Goal: Task Accomplishment & Management: Complete application form

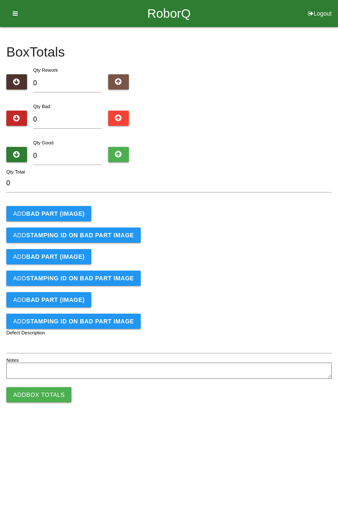
click at [60, 217] on button "Add BAD PART (IMAGE)" at bounding box center [48, 213] width 85 height 15
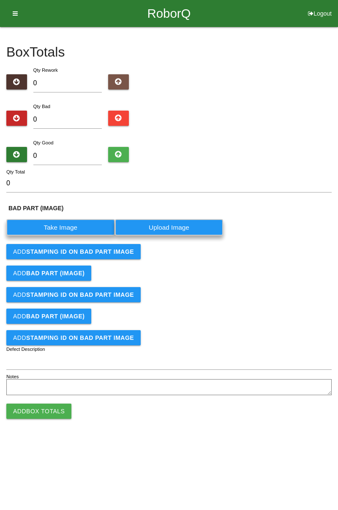
click at [76, 231] on label "Take Image" at bounding box center [60, 227] width 109 height 16
click at [0, 0] on \(IMAGE\) "Take Image" at bounding box center [0, 0] width 0 height 0
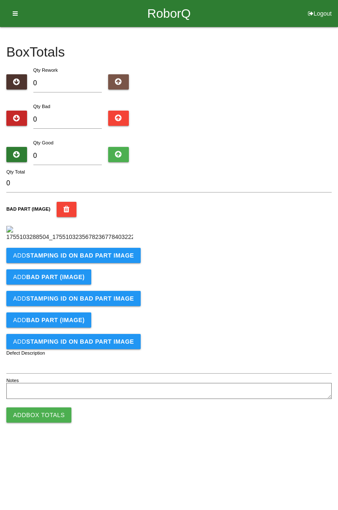
scroll to position [47, 0]
click at [94, 259] on b "STAMPING ID on BAD PART Image" at bounding box center [80, 255] width 108 height 7
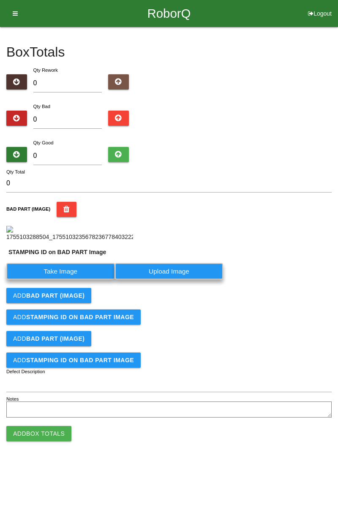
click at [69, 279] on label "Take Image" at bounding box center [60, 271] width 109 height 16
click at [0, 0] on PART "Take Image" at bounding box center [0, 0] width 0 height 0
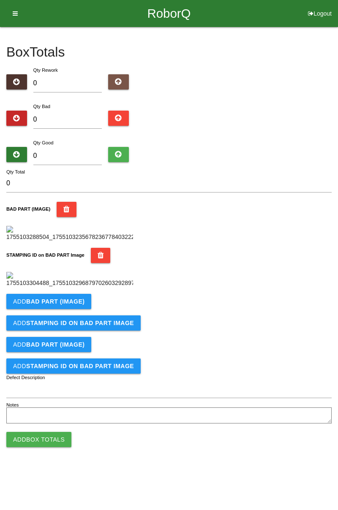
scroll to position [186, 0]
click at [69, 309] on button "Add BAD PART (IMAGE)" at bounding box center [48, 301] width 85 height 15
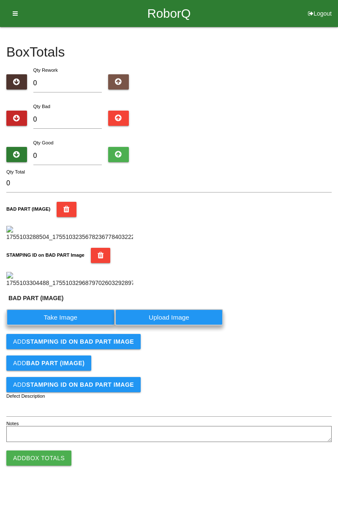
click at [81, 326] on label "Take Image" at bounding box center [60, 317] width 109 height 16
click at [0, 0] on \(IMAGE\) "Take Image" at bounding box center [0, 0] width 0 height 0
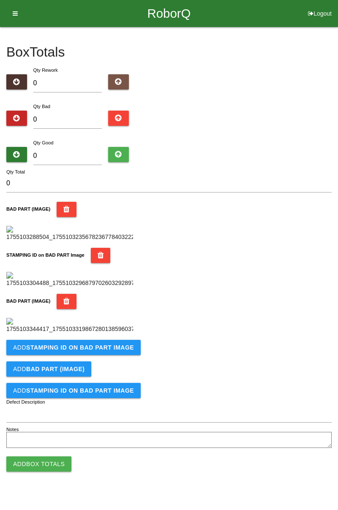
scroll to position [324, 0]
click at [106, 351] on b "STAMPING ID on BAD PART Image" at bounding box center [80, 347] width 108 height 7
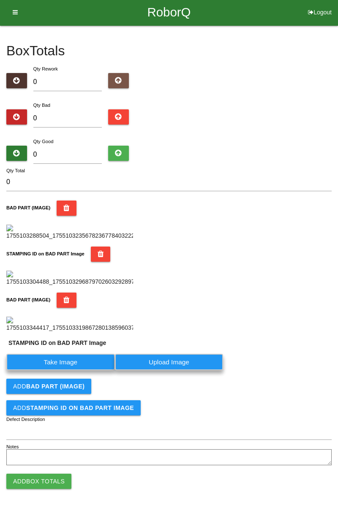
click at [71, 370] on label "Take Image" at bounding box center [60, 362] width 109 height 16
click at [0, 0] on PART "Take Image" at bounding box center [0, 0] width 0 height 0
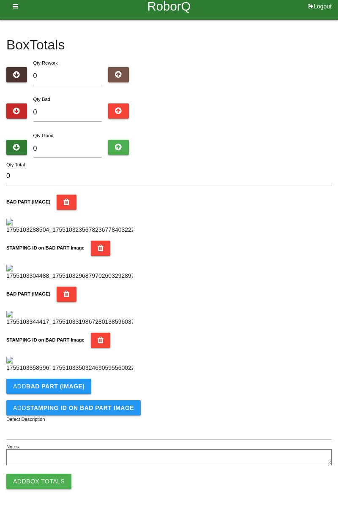
scroll to position [463, 0]
click at [75, 383] on b "BAD PART (IMAGE)" at bounding box center [55, 386] width 58 height 7
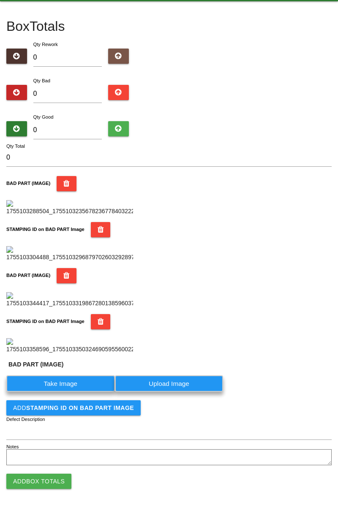
click at [73, 392] on label "Take Image" at bounding box center [60, 383] width 109 height 16
click at [0, 0] on \(IMAGE\) "Take Image" at bounding box center [0, 0] width 0 height 0
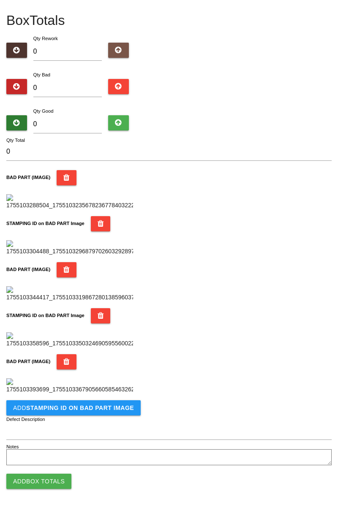
scroll to position [601, 0]
click at [95, 415] on button "Add STAMPING ID on BAD PART Image" at bounding box center [73, 407] width 134 height 15
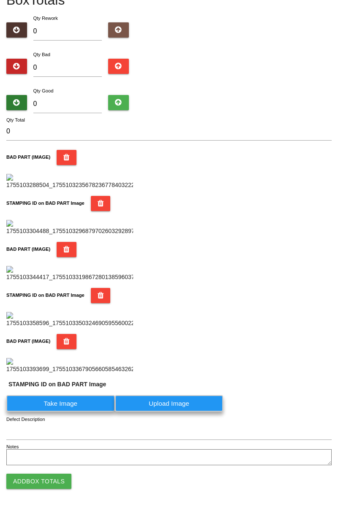
click at [90, 412] on label "Take Image" at bounding box center [60, 403] width 109 height 16
click at [0, 0] on PART "Take Image" at bounding box center [0, 0] width 0 height 0
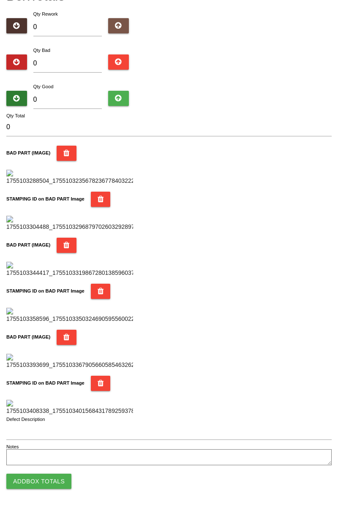
scroll to position [0, 0]
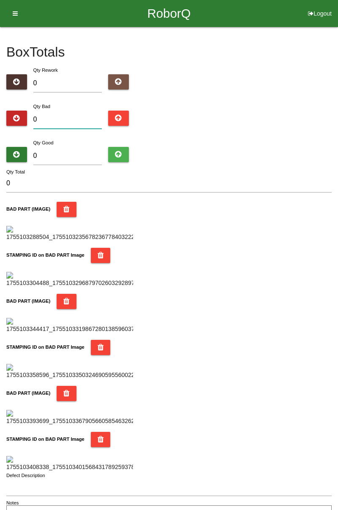
click at [71, 120] on input "0" at bounding box center [67, 120] width 69 height 18
type input "5"
click at [67, 118] on input "5" at bounding box center [67, 120] width 69 height 18
type input "0"
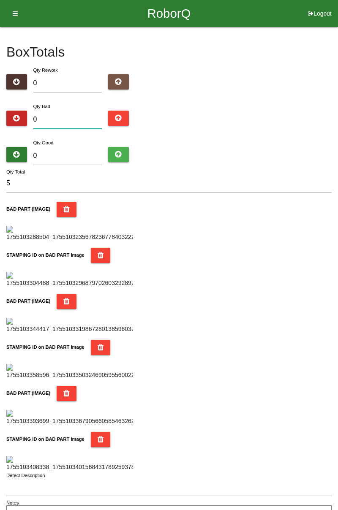
type input "0"
type input "7"
click at [272, 241] on div "BAD PART (IMAGE)" at bounding box center [168, 222] width 325 height 40
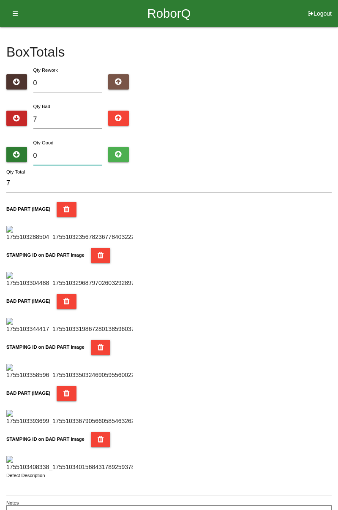
click at [57, 152] on input "0" at bounding box center [67, 156] width 69 height 18
type input "5"
type input "12"
type input "0"
type input "7"
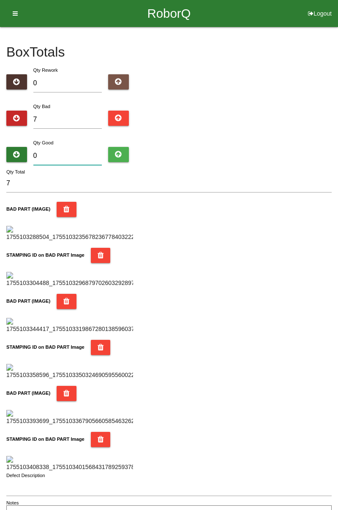
type input "7"
type input "14"
type input "775"
type input "782"
type input "77"
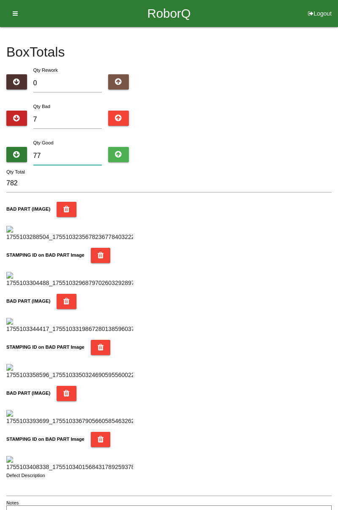
type input "84"
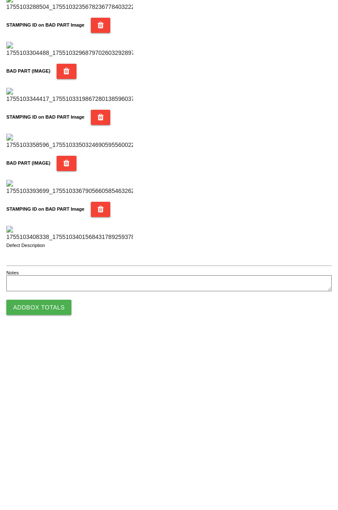
scroll to position [740, 0]
type input "77"
click at [49, 468] on form "84 Qty Total BAD PART (IMAGE) STAMPING ID on BAD PART Image BAD PART (IMAGE) ST…" at bounding box center [168, 293] width 325 height 350
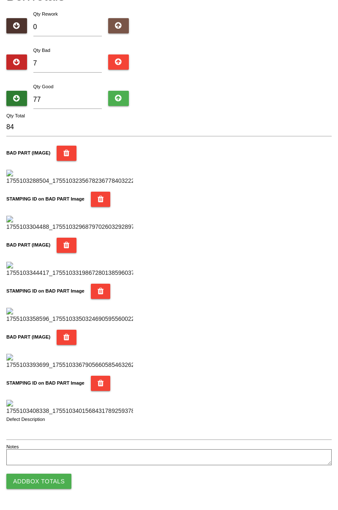
click at [30, 484] on button "Add Box Totals" at bounding box center [38, 481] width 65 height 15
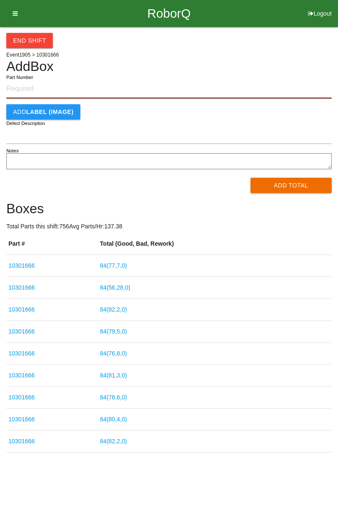
paste input "10301666"
type input "10301666"
click at [307, 182] on button "Add Total" at bounding box center [290, 185] width 81 height 15
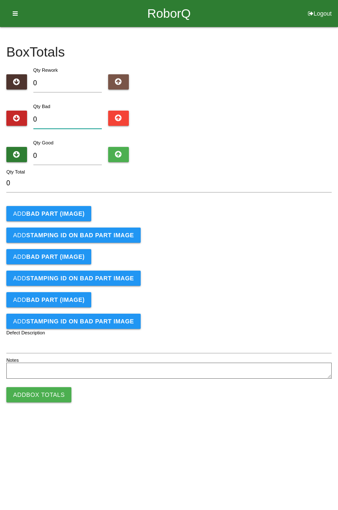
click at [75, 115] on input "0" at bounding box center [67, 120] width 69 height 18
type input "4"
click at [66, 212] on b "BAD PART (IMAGE)" at bounding box center [55, 213] width 58 height 7
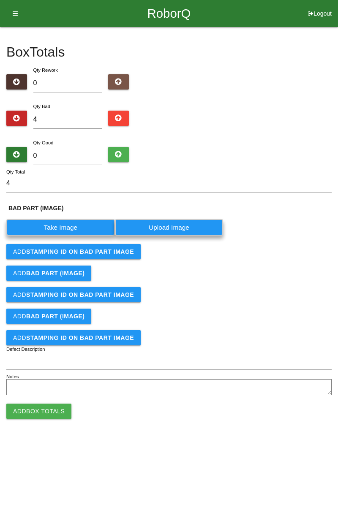
click at [71, 224] on label "Take Image" at bounding box center [60, 227] width 109 height 16
click at [0, 0] on \(IMAGE\) "Take Image" at bounding box center [0, 0] width 0 height 0
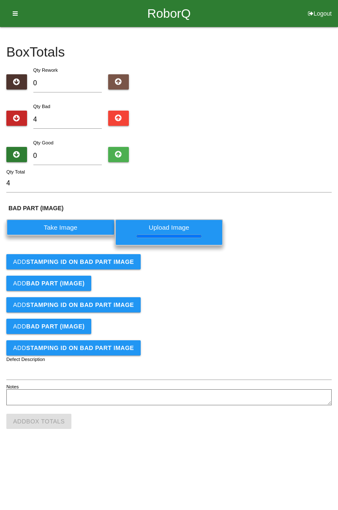
click at [91, 264] on b "STAMPING ID on BAD PART Image" at bounding box center [80, 261] width 108 height 7
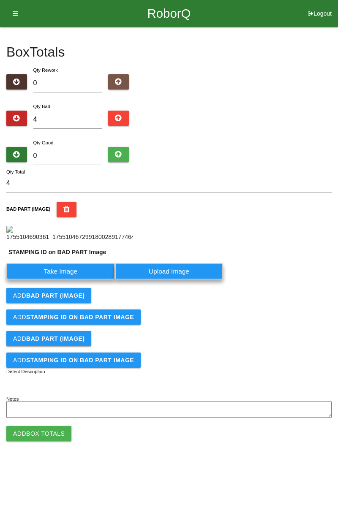
click at [70, 279] on label "Take Image" at bounding box center [60, 271] width 109 height 16
click at [0, 0] on PART "Take Image" at bounding box center [0, 0] width 0 height 0
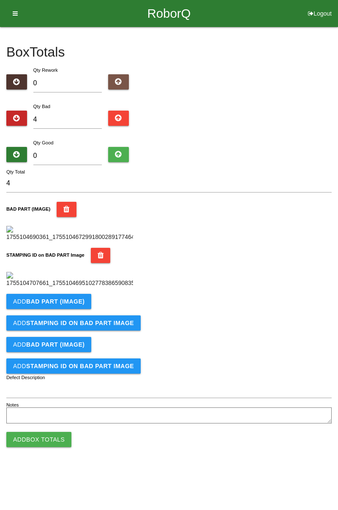
scroll to position [186, 0]
click at [67, 305] on b "BAD PART (IMAGE)" at bounding box center [55, 301] width 58 height 7
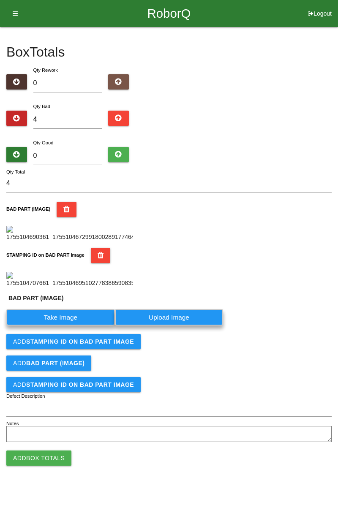
click at [72, 326] on label "Take Image" at bounding box center [60, 317] width 109 height 16
click at [0, 0] on \(IMAGE\) "Take Image" at bounding box center [0, 0] width 0 height 0
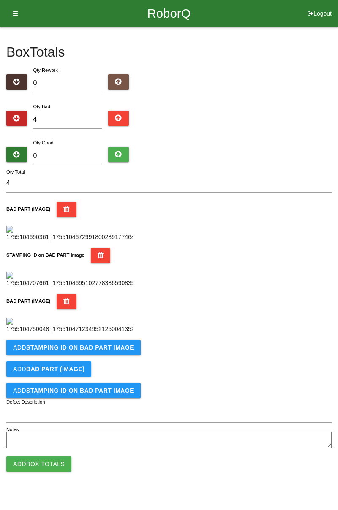
scroll to position [324, 0]
click at [101, 355] on button "Add STAMPING ID on BAD PART Image" at bounding box center [73, 347] width 134 height 15
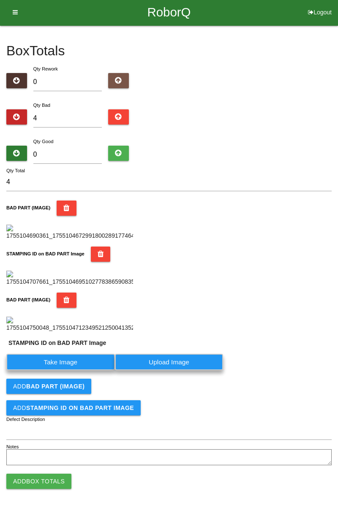
click at [69, 370] on label "Take Image" at bounding box center [60, 362] width 109 height 16
click at [0, 0] on PART "Take Image" at bounding box center [0, 0] width 0 height 0
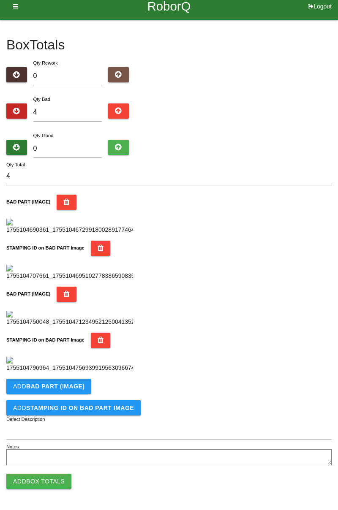
scroll to position [463, 0]
click at [66, 390] on button "Add BAD PART (IMAGE)" at bounding box center [48, 386] width 85 height 15
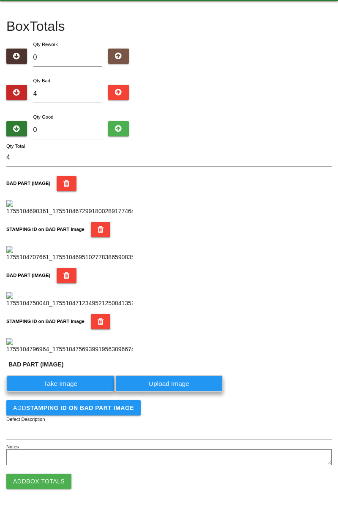
click at [74, 392] on label "Take Image" at bounding box center [60, 383] width 109 height 16
click at [0, 0] on \(IMAGE\) "Take Image" at bounding box center [0, 0] width 0 height 0
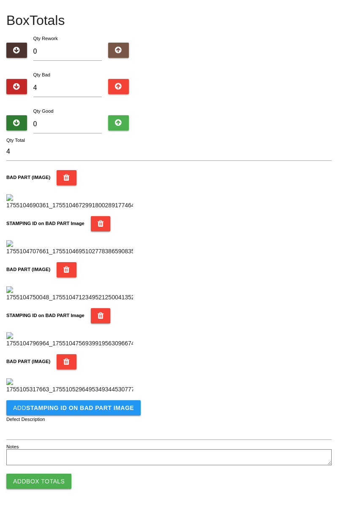
scroll to position [601, 0]
click at [87, 414] on button "Add STAMPING ID on BAD PART Image" at bounding box center [73, 407] width 134 height 15
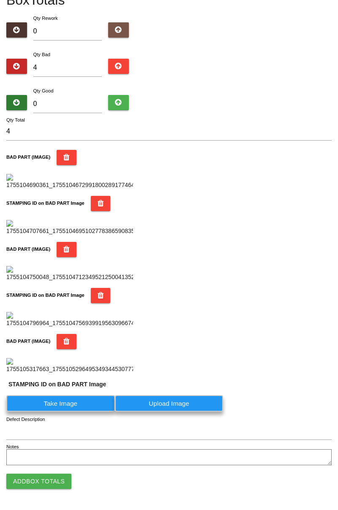
click at [81, 412] on label "Take Image" at bounding box center [60, 403] width 109 height 16
click at [0, 0] on PART "Take Image" at bounding box center [0, 0] width 0 height 0
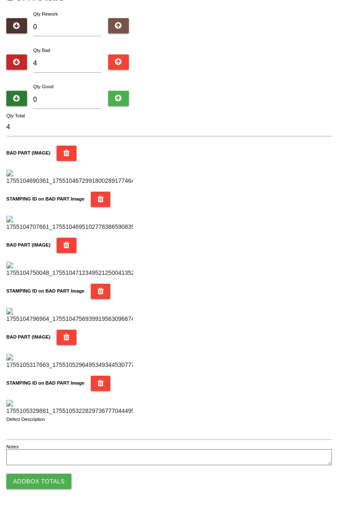
scroll to position [740, 0]
click at [59, 481] on button "Add Box Totals" at bounding box center [38, 481] width 65 height 15
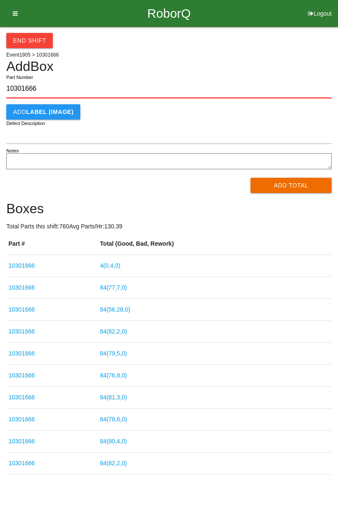
type input "10301666"
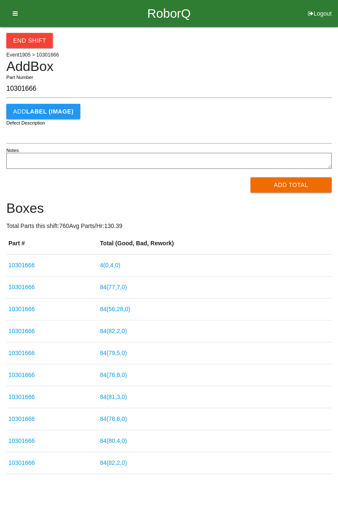
click at [295, 191] on button "Add Total" at bounding box center [290, 184] width 81 height 15
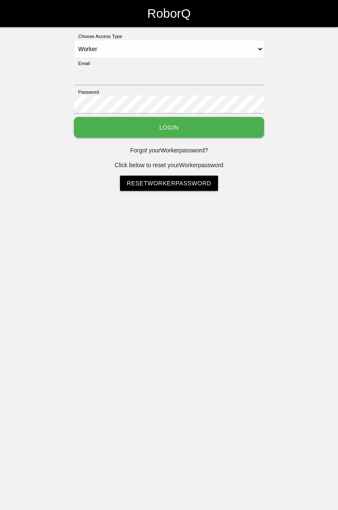
select select "Worker"
click at [184, 73] on input "Email" at bounding box center [169, 76] width 190 height 18
type input "[PERSON_NAME][EMAIL_ADDRESS][DOMAIN_NAME]"
click at [74, 117] on button "Login" at bounding box center [169, 127] width 190 height 21
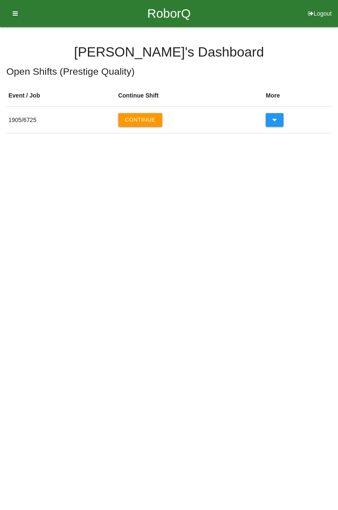
click at [152, 120] on button "Continue" at bounding box center [140, 120] width 44 height 14
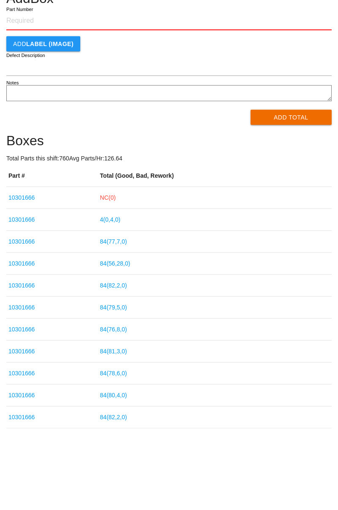
click at [119, 285] on link "4 ( 0 , 4 , 0 )" at bounding box center [110, 287] width 20 height 7
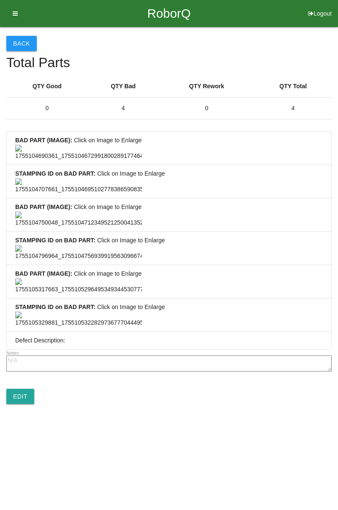
scroll to position [626, 0]
click at [25, 404] on link "Edit" at bounding box center [20, 396] width 28 height 15
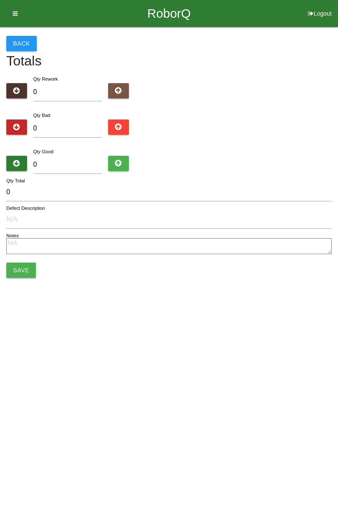
type input "4"
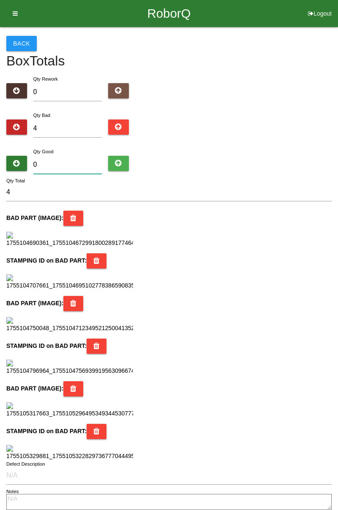
click at [64, 166] on input "0" at bounding box center [67, 165] width 69 height 18
type input "8"
type input "12"
type input "80"
type input "84"
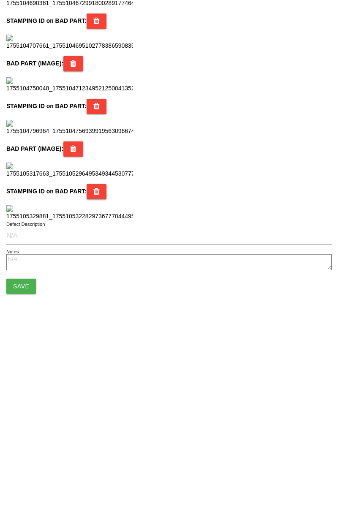
type input "80"
click at [27, 465] on button "Save" at bounding box center [21, 460] width 30 height 15
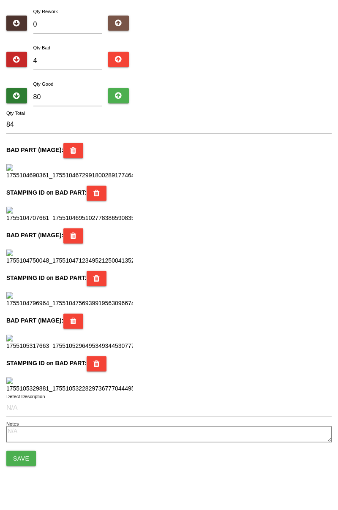
scroll to position [748, 0]
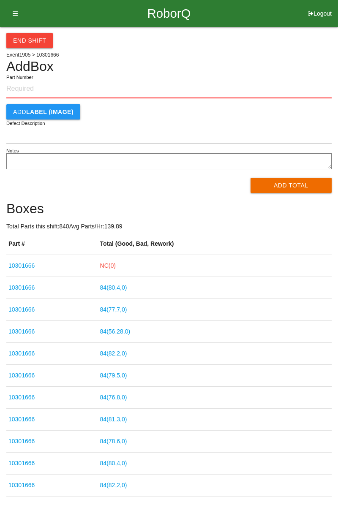
click at [288, 67] on h4 "Add Box" at bounding box center [168, 66] width 325 height 15
click at [116, 268] on link "NC( 0 )" at bounding box center [108, 265] width 16 height 7
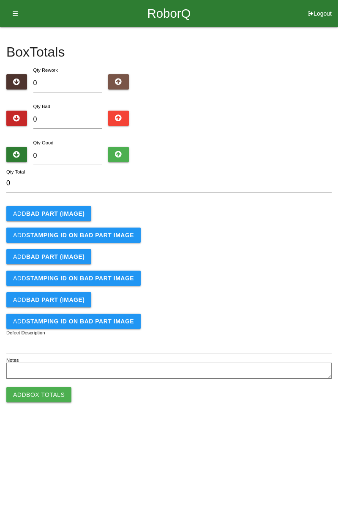
click at [59, 216] on b "BAD PART (IMAGE)" at bounding box center [55, 213] width 58 height 7
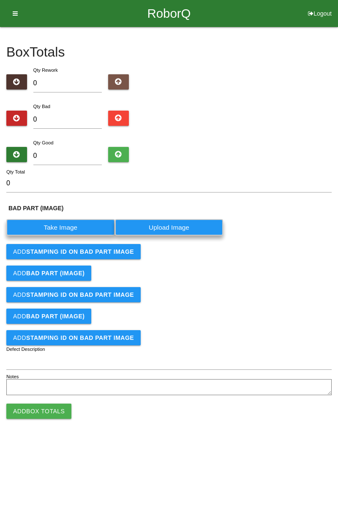
click at [54, 231] on label "Take Image" at bounding box center [60, 227] width 109 height 16
click at [0, 0] on \(IMAGE\) "Take Image" at bounding box center [0, 0] width 0 height 0
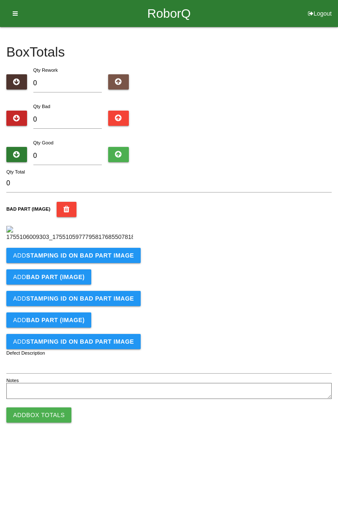
click at [72, 259] on b "STAMPING ID on BAD PART Image" at bounding box center [80, 255] width 108 height 7
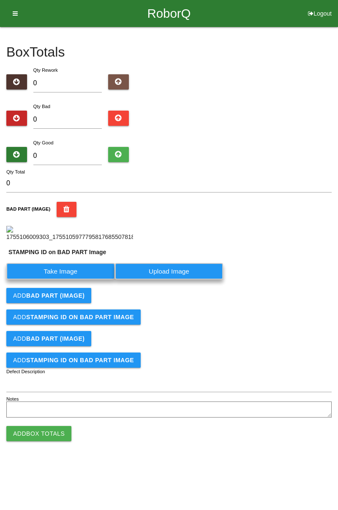
click at [73, 279] on label "Take Image" at bounding box center [60, 271] width 109 height 16
click at [0, 0] on PART "Take Image" at bounding box center [0, 0] width 0 height 0
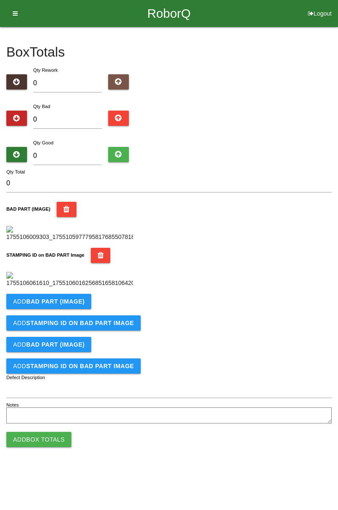
scroll to position [186, 0]
click at [56, 305] on b "BAD PART (IMAGE)" at bounding box center [55, 301] width 58 height 7
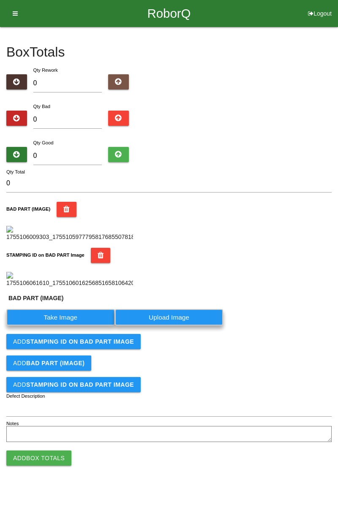
click at [71, 326] on label "Take Image" at bounding box center [60, 317] width 109 height 16
click at [0, 0] on \(IMAGE\) "Take Image" at bounding box center [0, 0] width 0 height 0
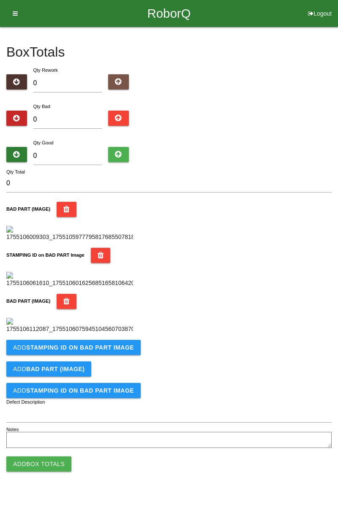
scroll to position [324, 0]
click at [108, 355] on button "Add STAMPING ID on BAD PART Image" at bounding box center [73, 347] width 134 height 15
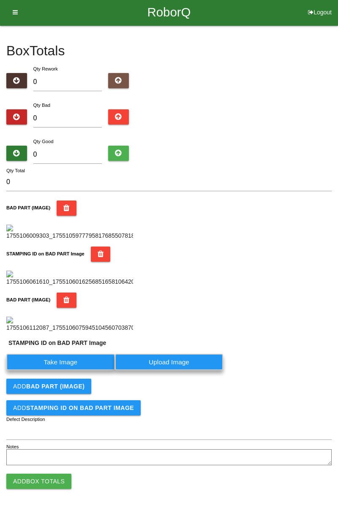
click at [71, 370] on label "Take Image" at bounding box center [60, 362] width 109 height 16
click at [0, 0] on PART "Take Image" at bounding box center [0, 0] width 0 height 0
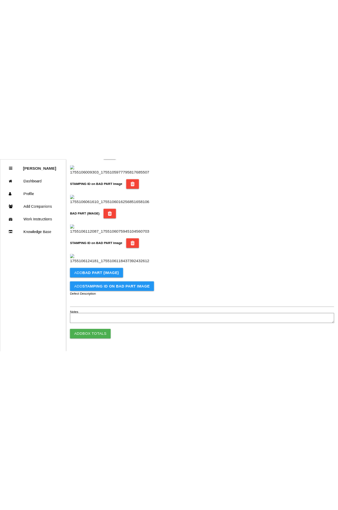
scroll to position [463, 0]
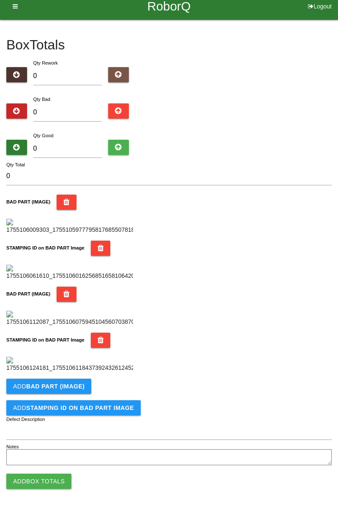
click at [54, 389] on b "BAD PART (IMAGE)" at bounding box center [55, 386] width 58 height 7
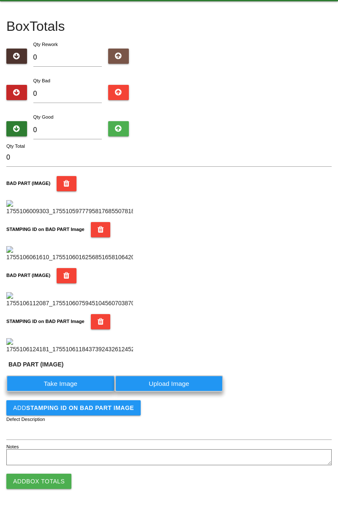
click at [74, 392] on label "Take Image" at bounding box center [60, 383] width 109 height 16
click at [0, 0] on \(IMAGE\) "Take Image" at bounding box center [0, 0] width 0 height 0
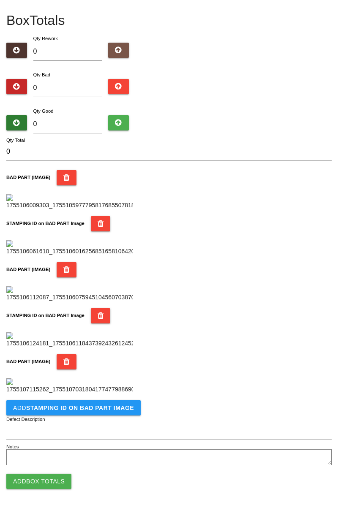
scroll to position [601, 0]
click at [93, 410] on b "STAMPING ID on BAD PART Image" at bounding box center [80, 407] width 108 height 7
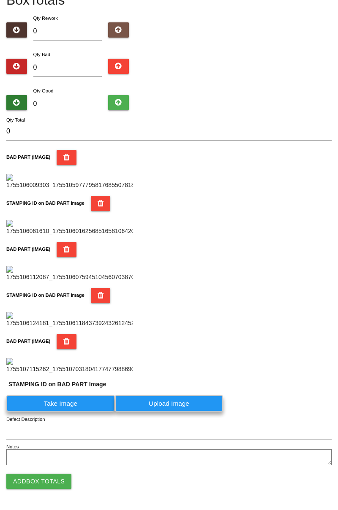
click at [75, 412] on label "Take Image" at bounding box center [60, 403] width 109 height 16
click at [0, 0] on PART "Take Image" at bounding box center [0, 0] width 0 height 0
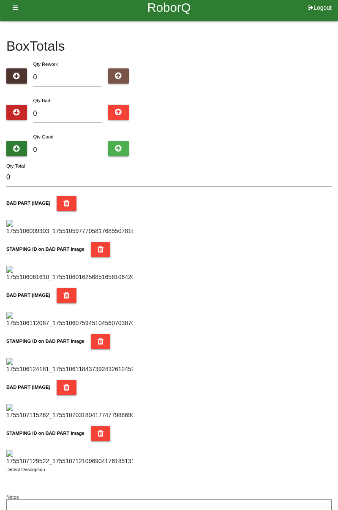
scroll to position [0, 0]
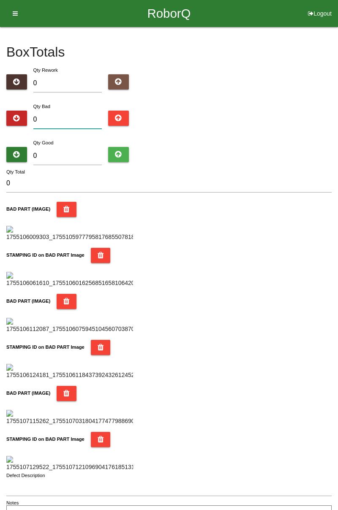
click at [72, 111] on input "0" at bounding box center [67, 120] width 69 height 18
type input "8"
click at [70, 152] on input "0" at bounding box center [67, 156] width 69 height 18
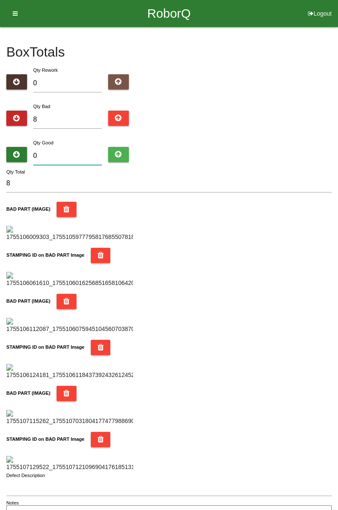
type input "7"
type input "15"
type input "78"
type input "86"
type input "7"
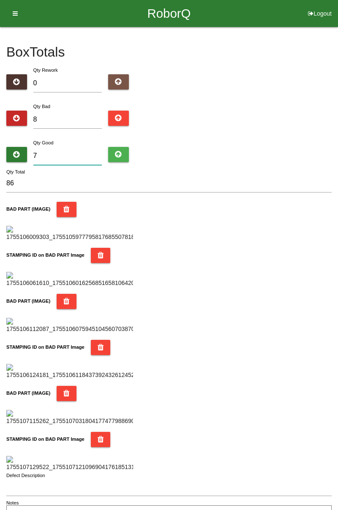
type input "15"
type input "0"
type input "8"
type input "7"
type input "15"
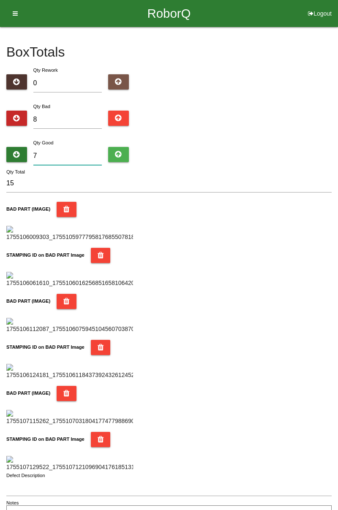
type input "76"
type input "84"
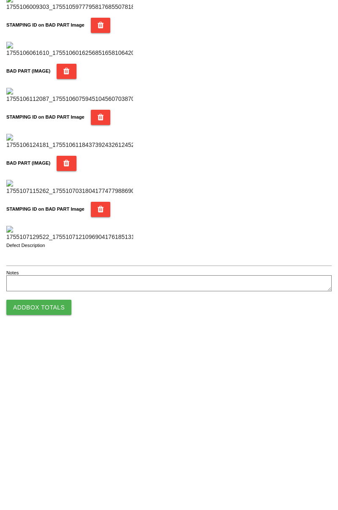
scroll to position [740, 0]
type input "76"
click at [48, 486] on button "Add Box Totals" at bounding box center [38, 481] width 65 height 15
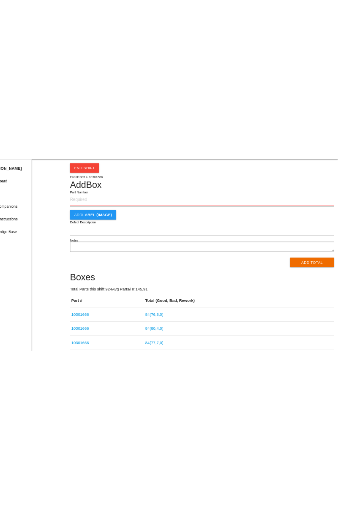
scroll to position [27, 0]
